Goal: Check status: Check status

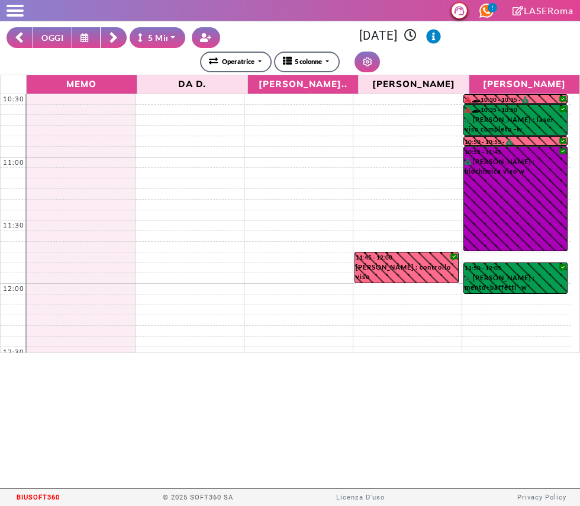
select select "*"
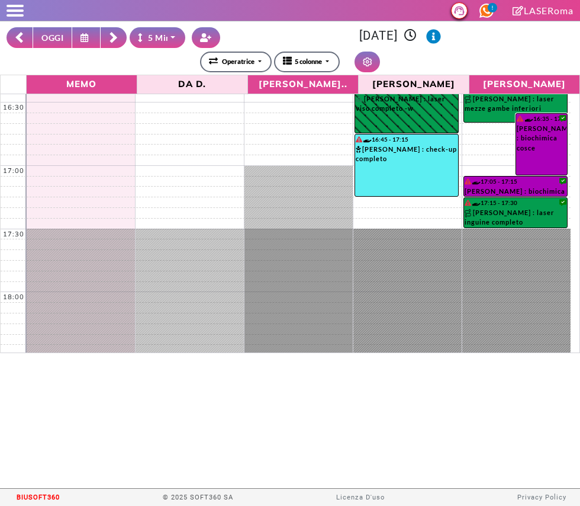
scroll to position [737, 0]
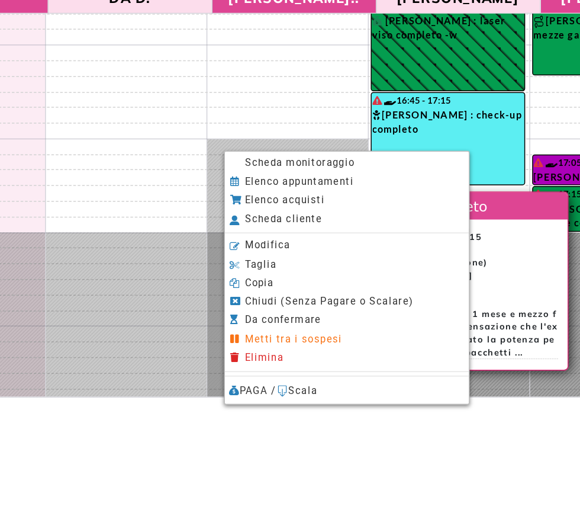
click at [361, 198] on li "Scheda monitoraggio" at bounding box center [338, 195] width 165 height 12
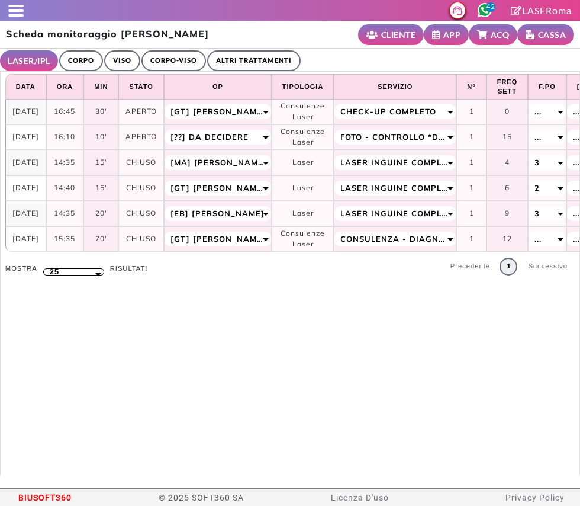
select select "**"
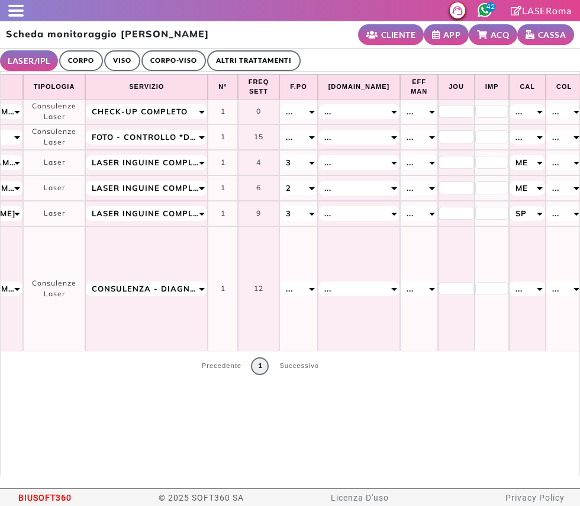
scroll to position [0, 438]
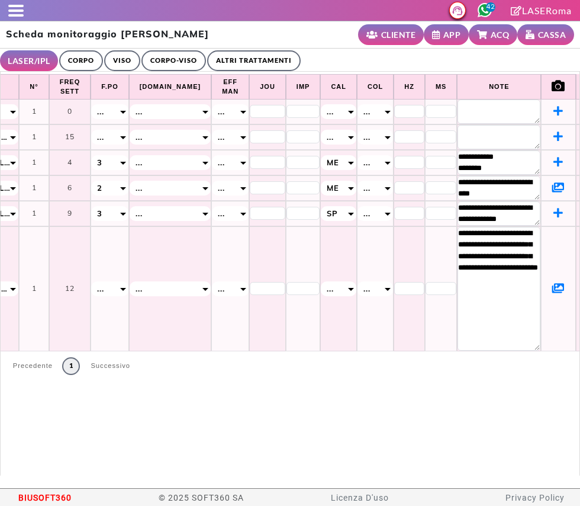
click at [553, 288] on icon at bounding box center [559, 288] width 12 height 11
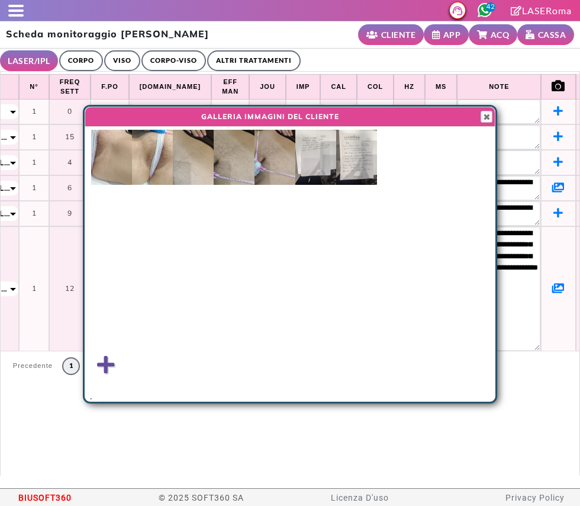
click at [287, 169] on img at bounding box center [275, 157] width 41 height 55
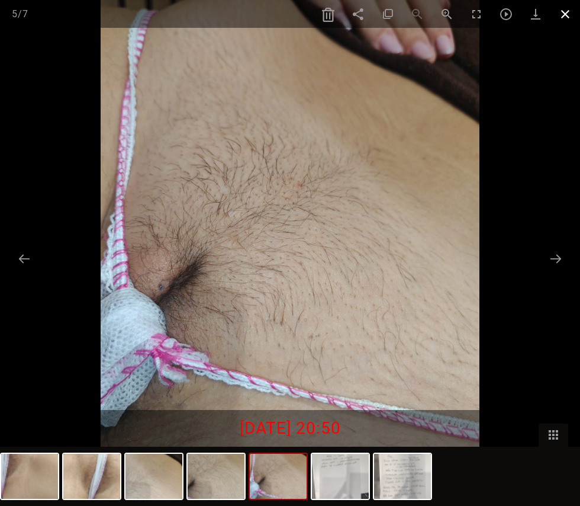
click at [570, 12] on span at bounding box center [566, 14] width 30 height 28
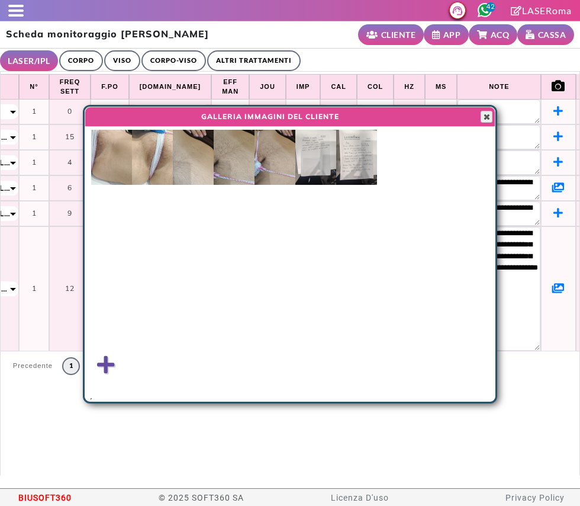
click at [490, 114] on span "button" at bounding box center [486, 116] width 9 height 9
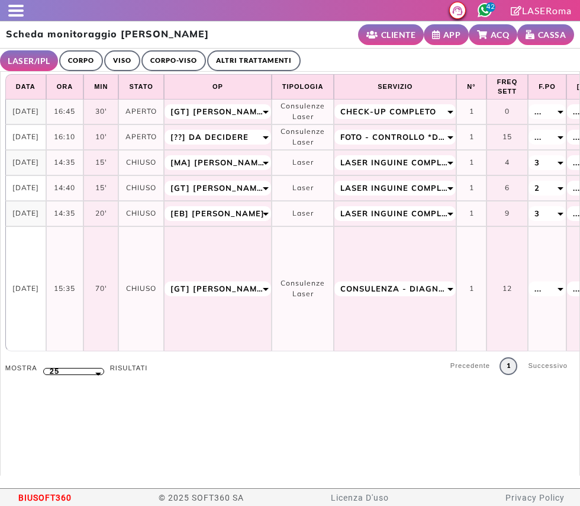
click at [246, 50] on link "ALTRI TRATTAMENTI" at bounding box center [254, 60] width 94 height 21
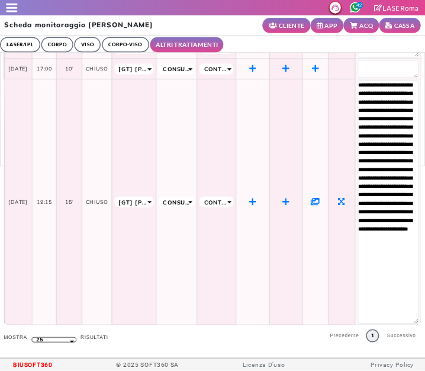
scroll to position [84, 5]
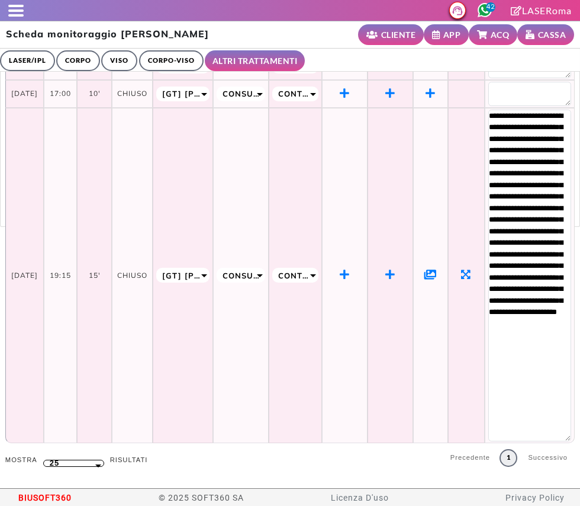
click at [428, 269] on icon at bounding box center [431, 274] width 12 height 11
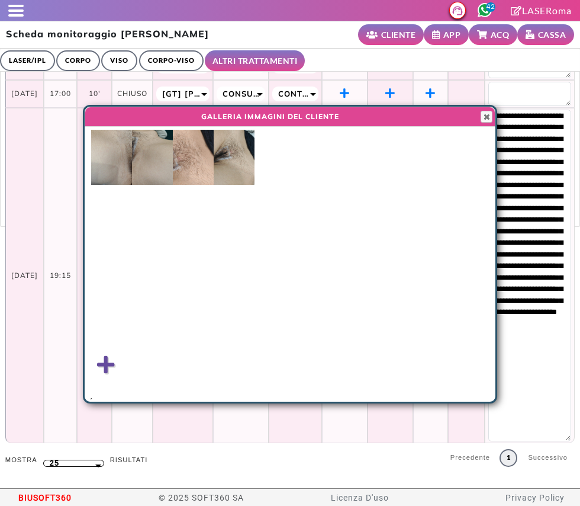
click at [254, 165] on img at bounding box center [234, 157] width 41 height 55
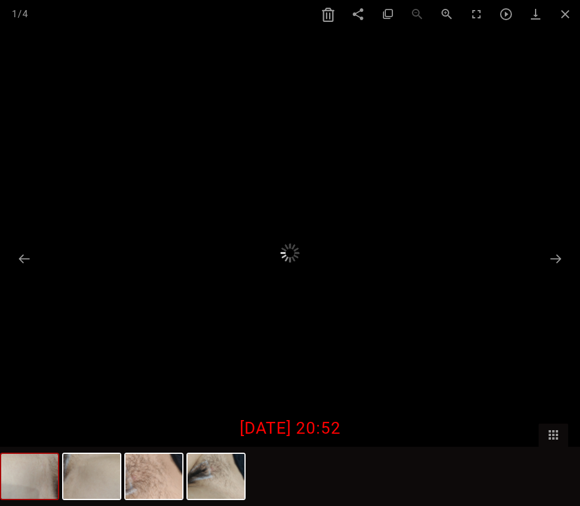
click at [46, 469] on img at bounding box center [29, 476] width 57 height 45
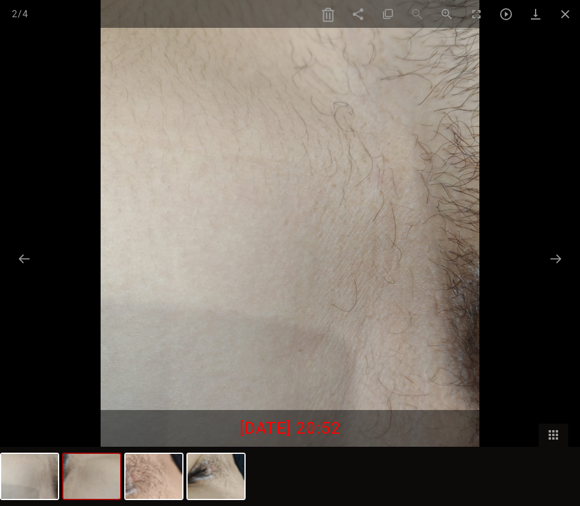
click at [84, 485] on img at bounding box center [91, 476] width 57 height 45
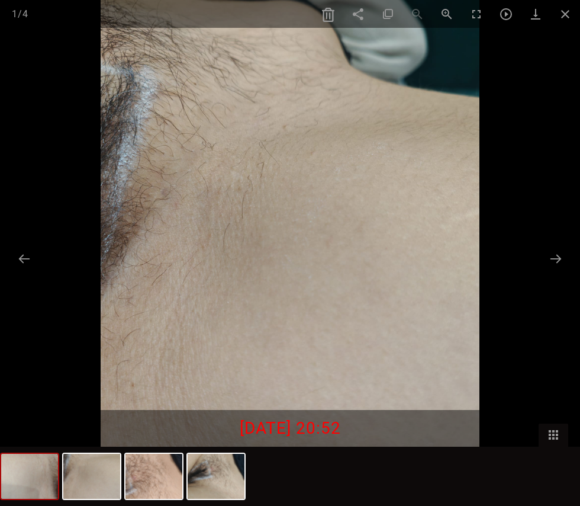
click at [16, 477] on img at bounding box center [29, 476] width 57 height 45
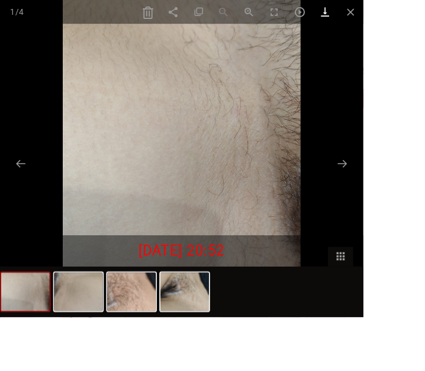
click at [396, 15] on link at bounding box center [381, 14] width 30 height 28
